Goal: Task Accomplishment & Management: Manage account settings

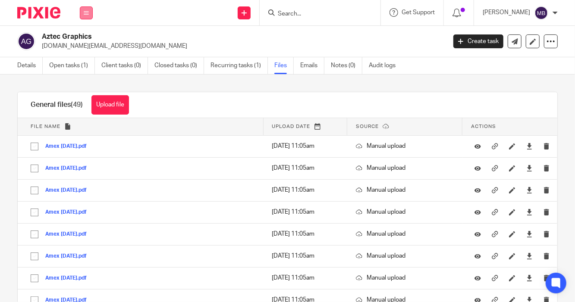
click at [85, 10] on icon at bounding box center [86, 12] width 5 height 5
click at [83, 37] on link "Work" at bounding box center [82, 40] width 14 height 6
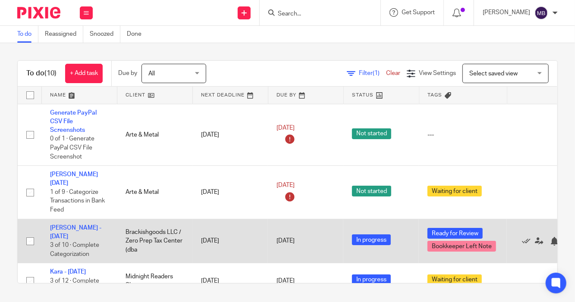
click at [85, 224] on td "Joel - July 2025 3 of 10 · Complete Categorization" at bounding box center [78, 241] width 75 height 44
click at [76, 225] on link "[PERSON_NAME] - [DATE]" at bounding box center [75, 232] width 51 height 15
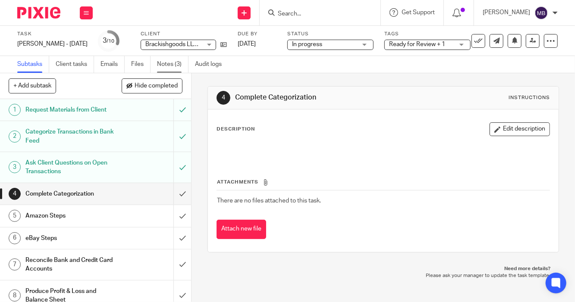
click at [183, 65] on link "Notes (3)" at bounding box center [172, 64] width 31 height 17
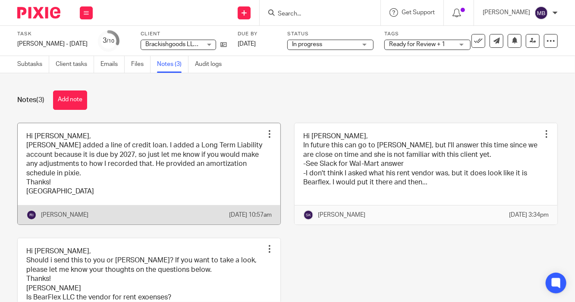
click at [220, 189] on link at bounding box center [149, 173] width 263 height 101
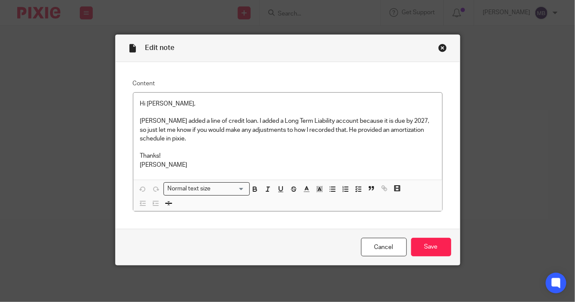
click at [439, 48] on div "Close this dialog window" at bounding box center [442, 48] width 9 height 9
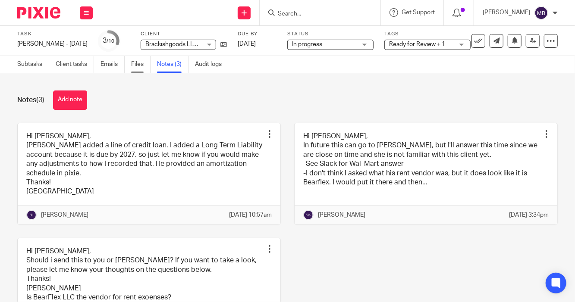
click at [141, 65] on link "Files" at bounding box center [140, 64] width 19 height 17
